Goal: Information Seeking & Learning: Learn about a topic

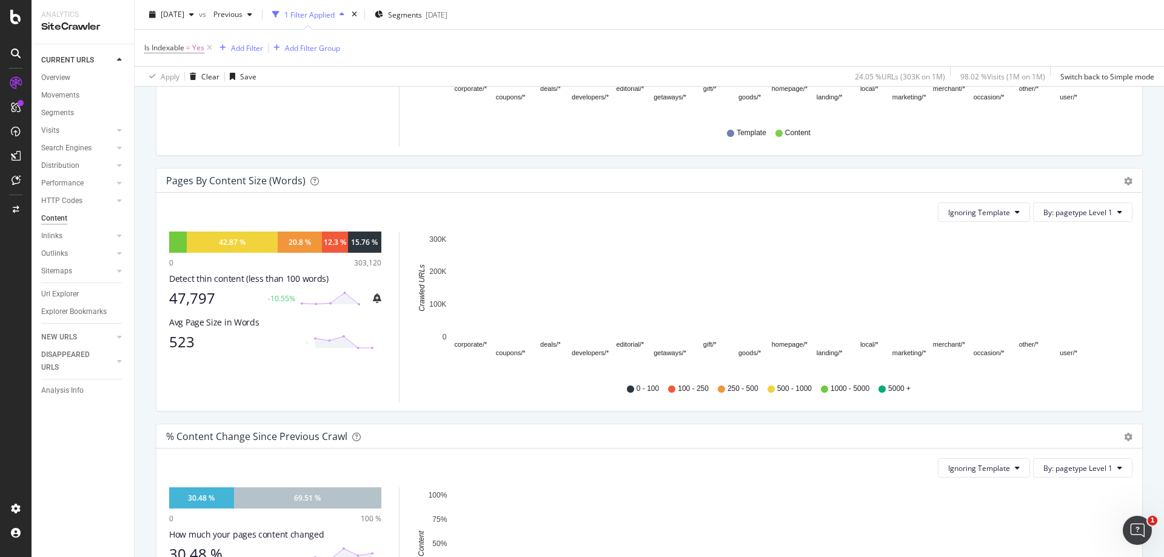
scroll to position [364, 0]
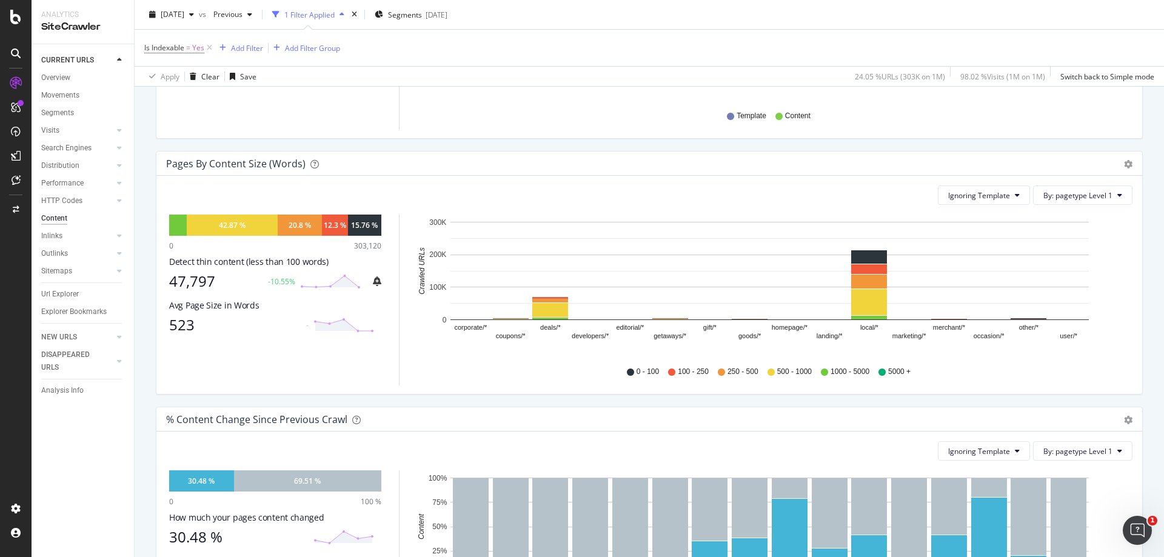
click at [1008, 34] on div "Is Indexable = Yes Add Filter Add Filter Group" at bounding box center [649, 48] width 1010 height 36
click at [1124, 165] on icon "gear" at bounding box center [1128, 164] width 8 height 8
click at [1077, 215] on span "Chart (by Percentage)" at bounding box center [1086, 210] width 110 height 16
